Goal: Information Seeking & Learning: Compare options

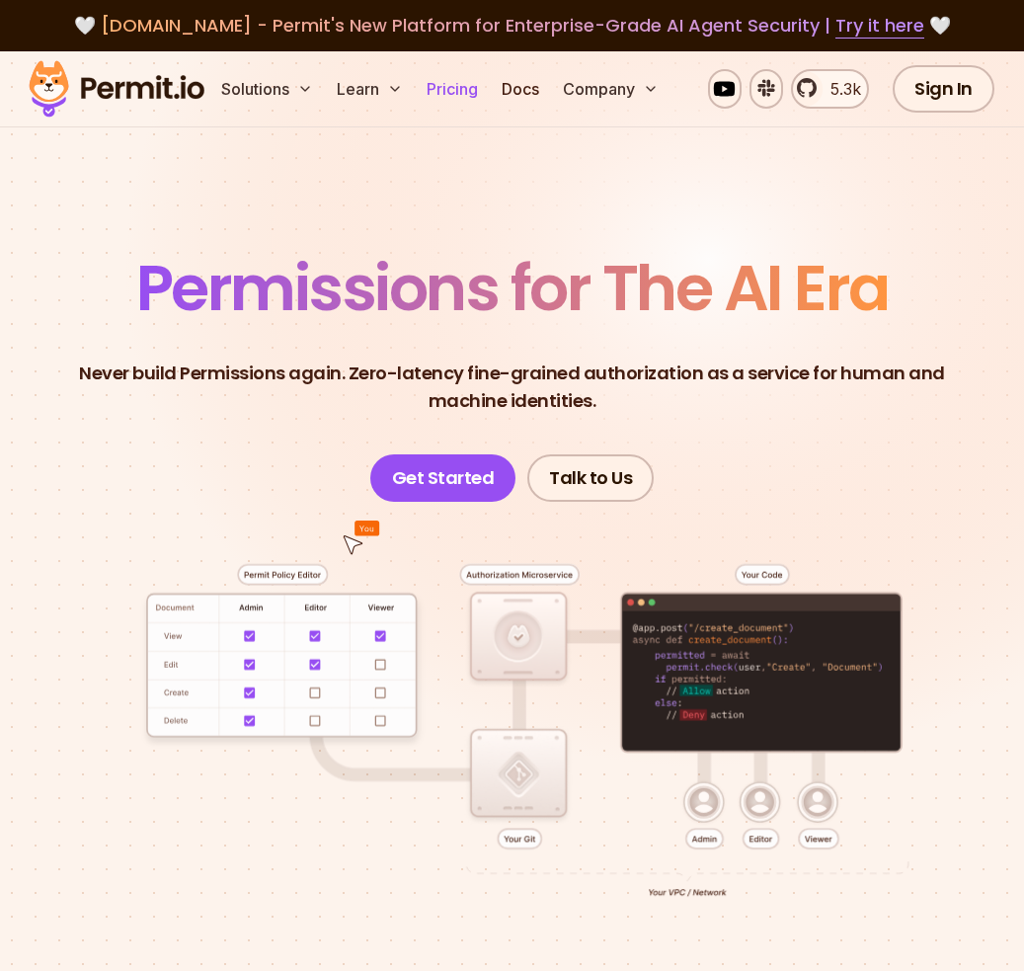
click at [451, 91] on link "Pricing" at bounding box center [452, 89] width 67 height 40
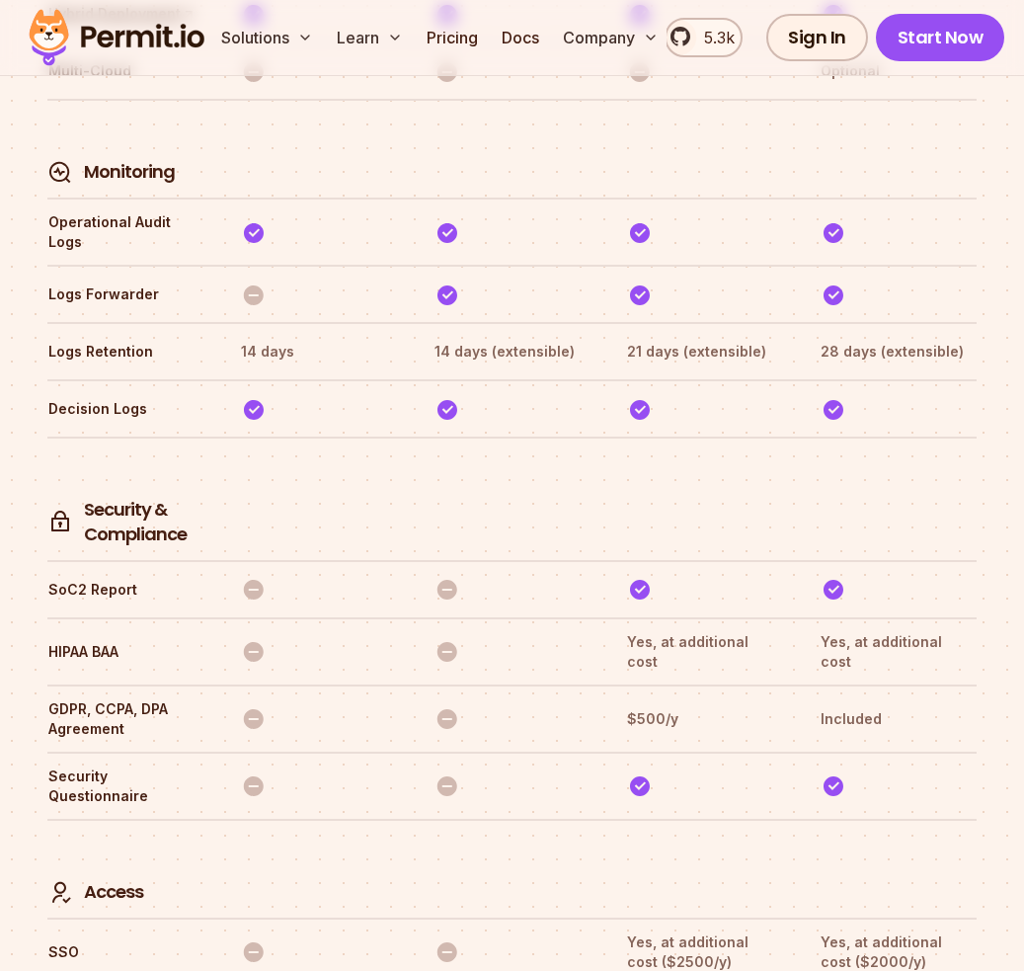
scroll to position [5792, 0]
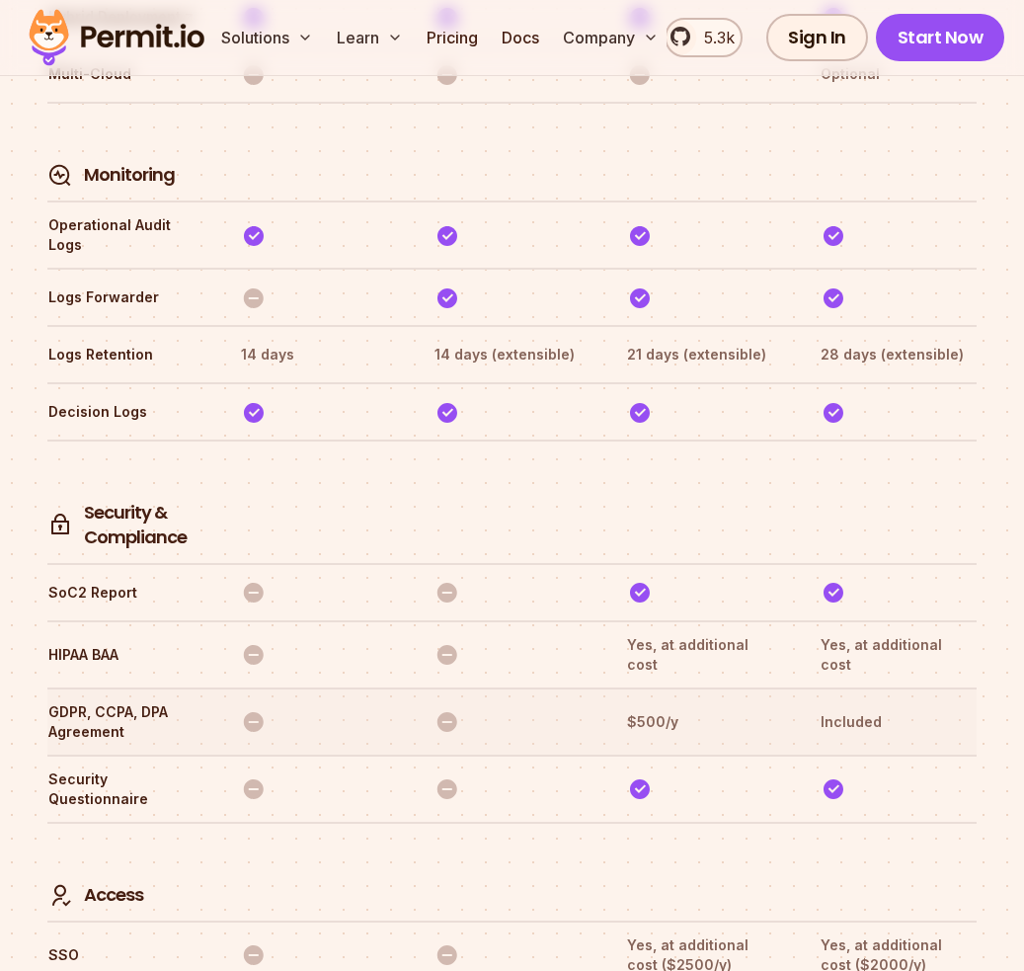
click at [124, 701] on th "GDPR, CCPA, DPA Agreement" at bounding box center [125, 721] width 157 height 41
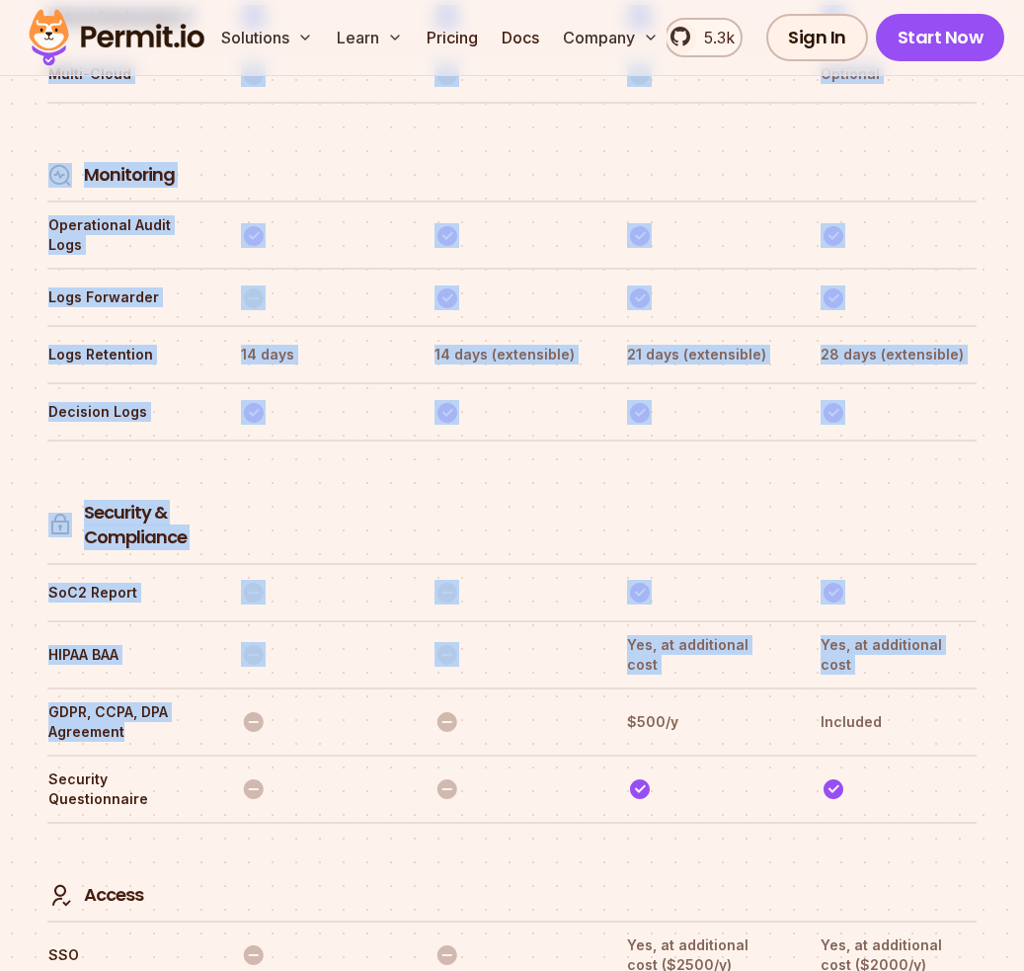
drag, startPoint x: 124, startPoint y: 630, endPoint x: 44, endPoint y: 612, distance: 82.2
click at [47, 701] on th "GDPR, CCPA, DPA Agreement" at bounding box center [125, 721] width 157 height 41
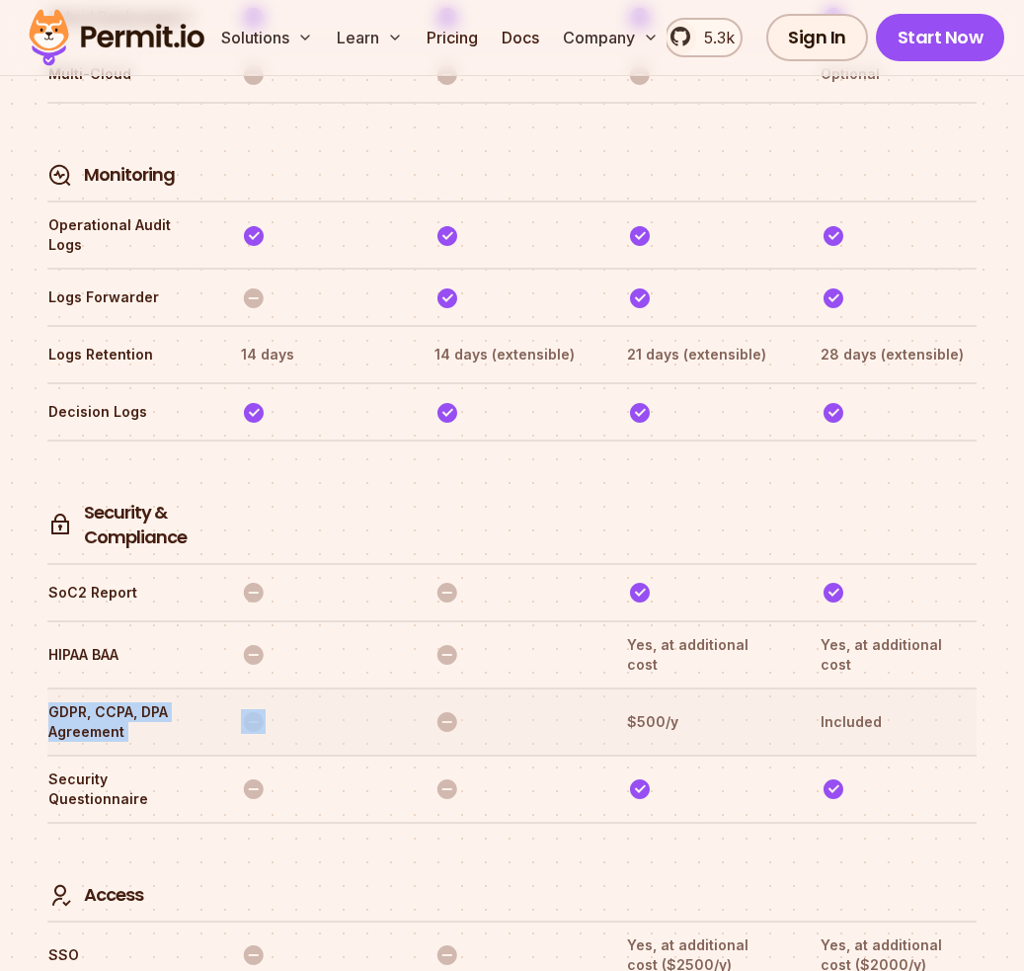
click at [47, 701] on th "GDPR, CCPA, DPA Agreement" at bounding box center [125, 721] width 157 height 41
